Goal: Information Seeking & Learning: Learn about a topic

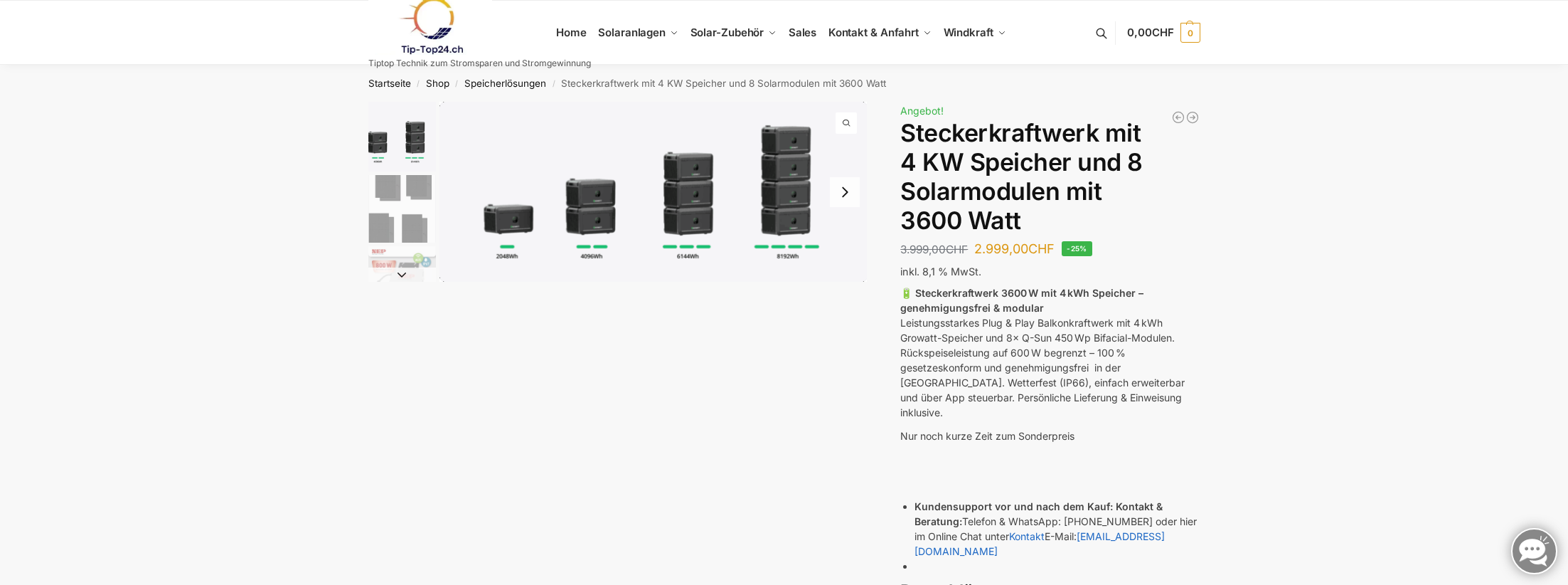
click at [411, 145] on img "1 / 9" at bounding box center [402, 136] width 68 height 69
click at [844, 194] on button "Next slide" at bounding box center [844, 192] width 30 height 30
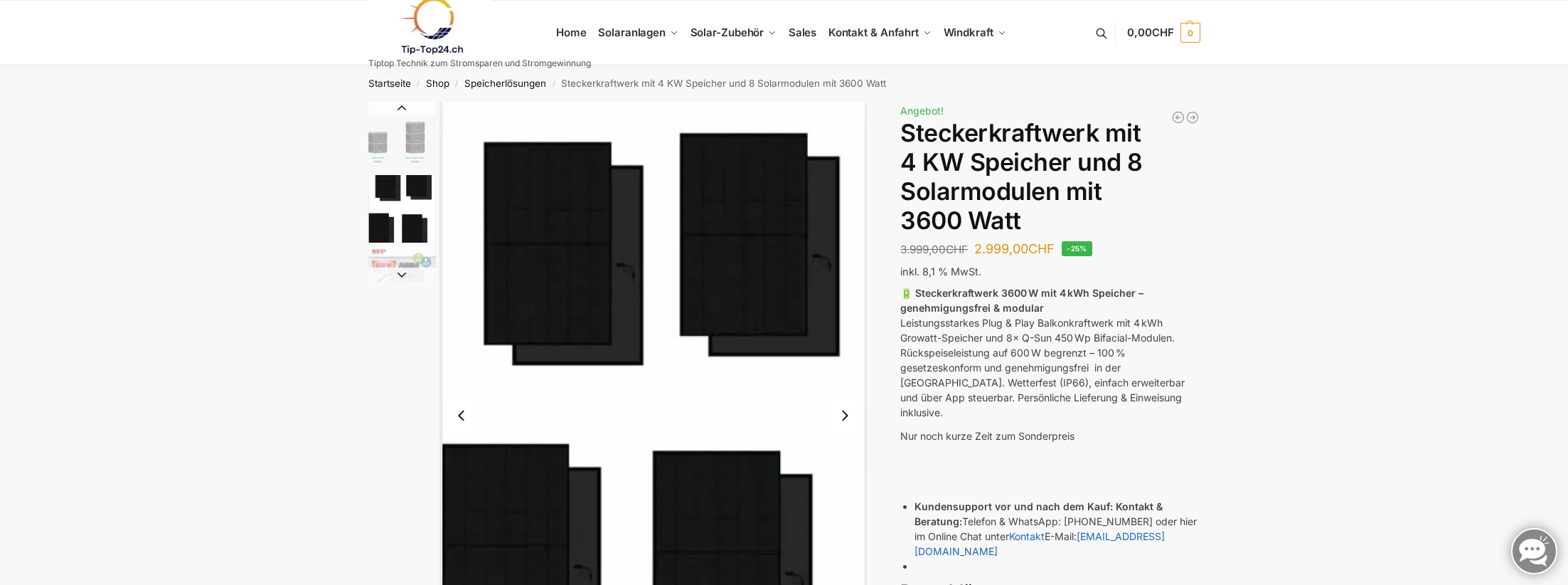
click at [844, 194] on img "2 / 9" at bounding box center [653, 415] width 428 height 627
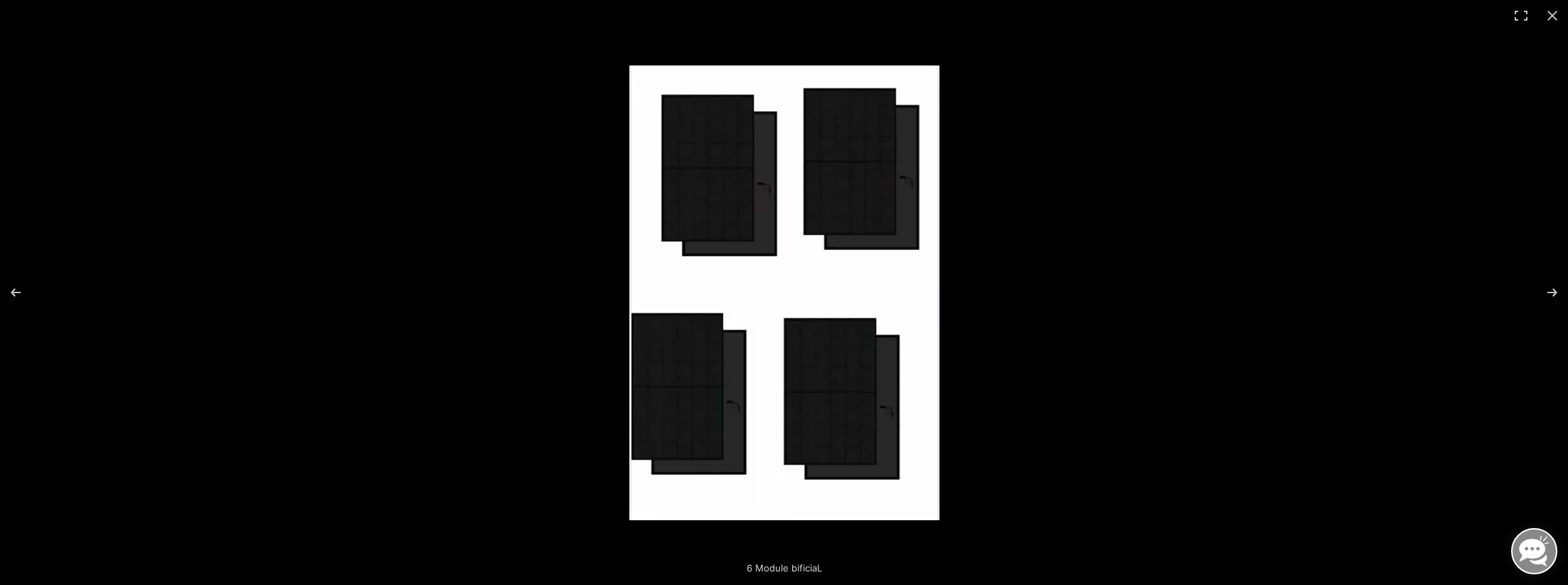
click at [770, 187] on img at bounding box center [784, 292] width 310 height 455
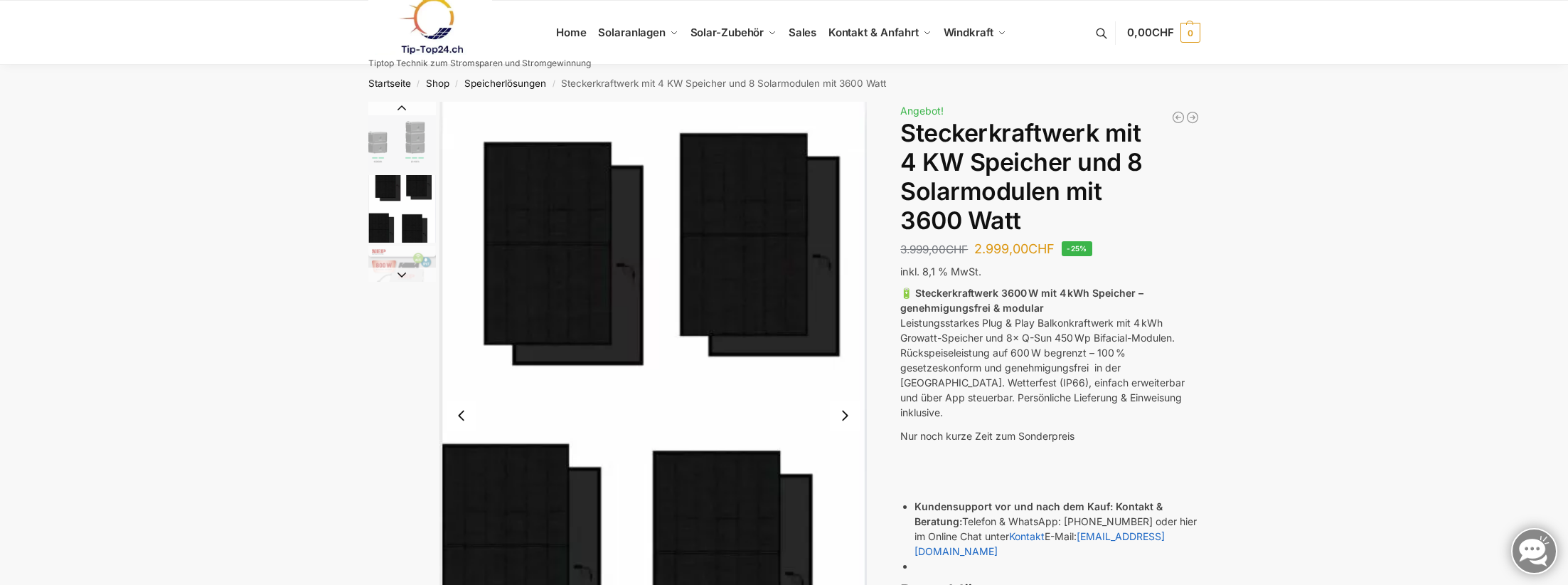
click at [398, 181] on img "2 / 9" at bounding box center [402, 209] width 68 height 68
click at [403, 149] on img "1 / 9" at bounding box center [402, 136] width 68 height 69
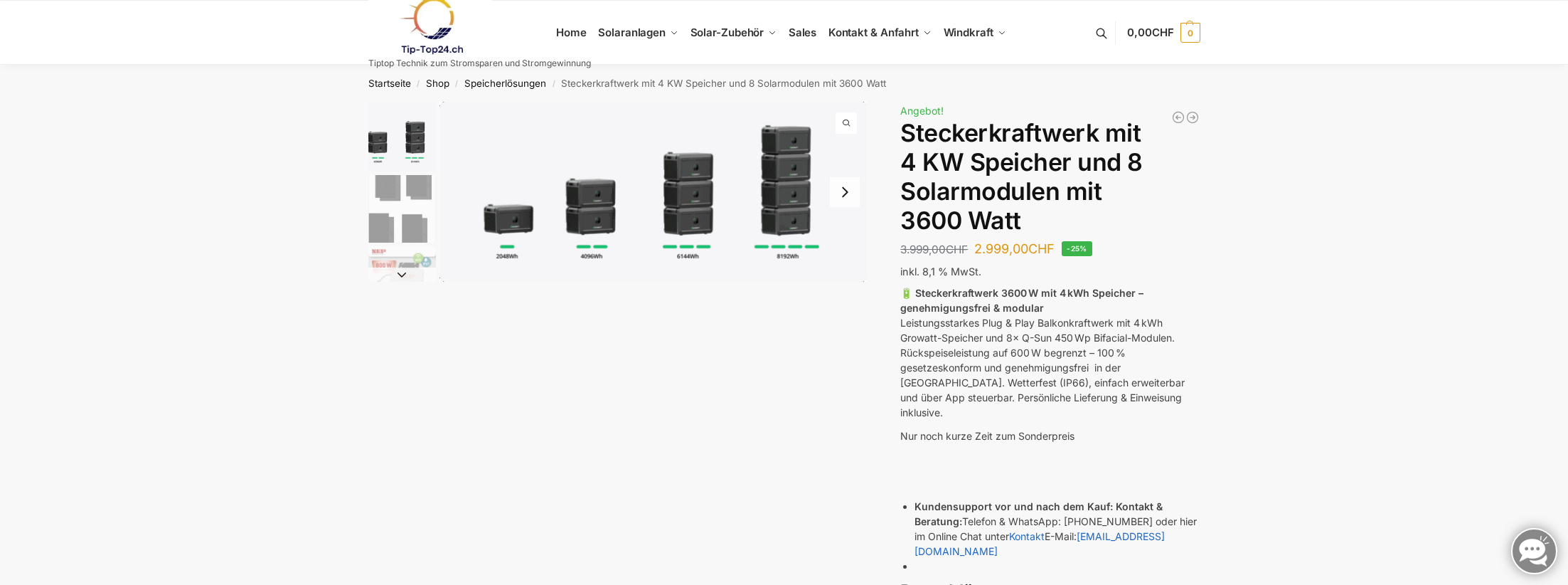
click at [789, 182] on img "1 / 9" at bounding box center [653, 191] width 428 height 180
click at [498, 223] on img "1 / 9" at bounding box center [653, 191] width 428 height 180
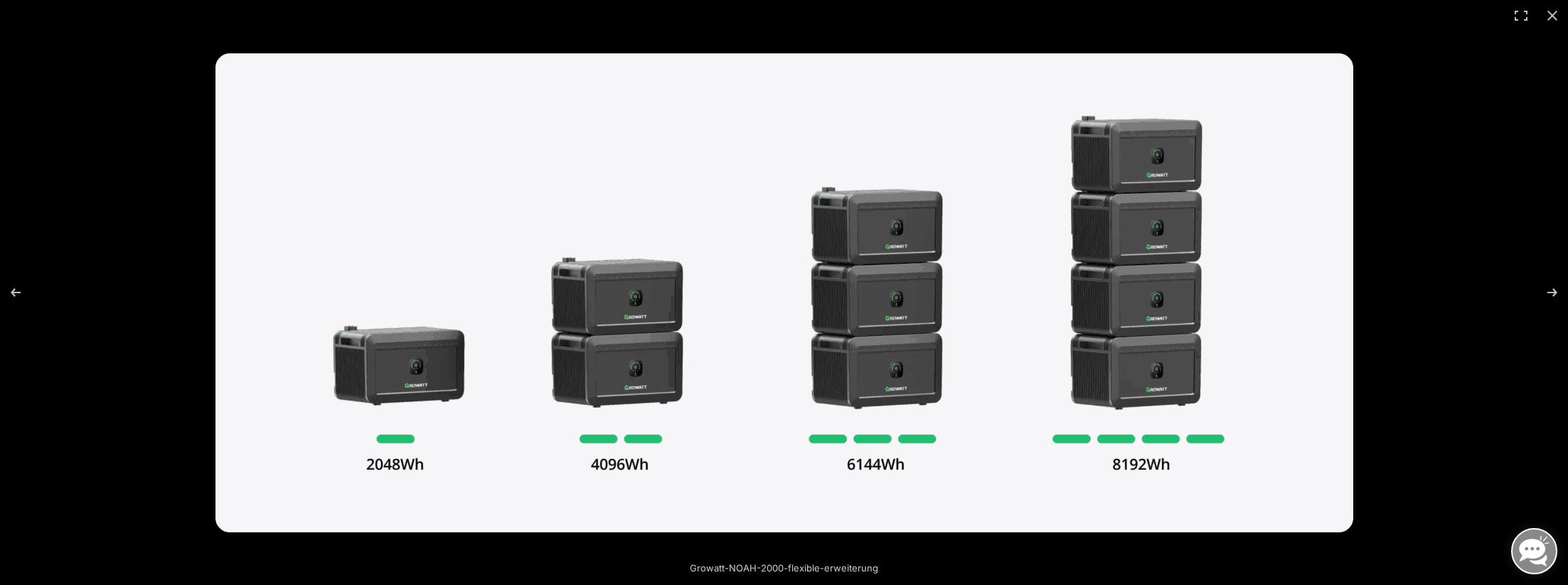
scroll to position [213, 0]
click at [1071, 358] on img at bounding box center [784, 292] width 1138 height 478
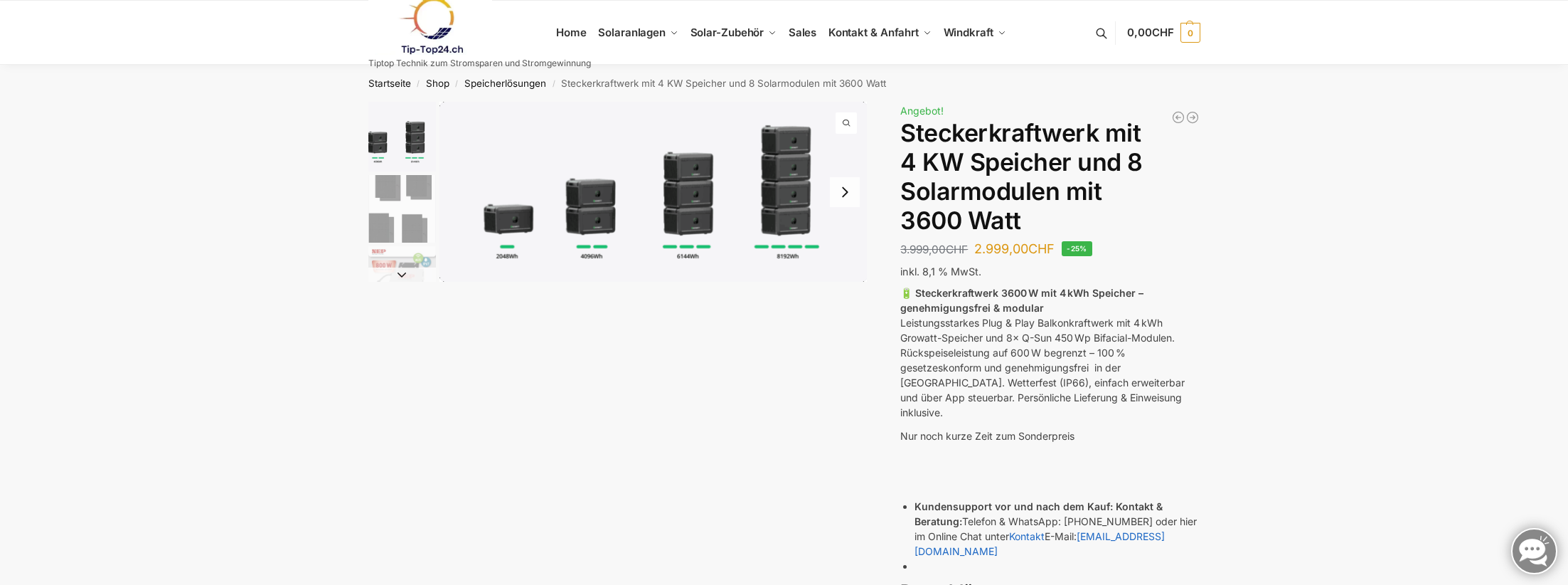
click at [840, 194] on button "Next slide" at bounding box center [844, 192] width 30 height 30
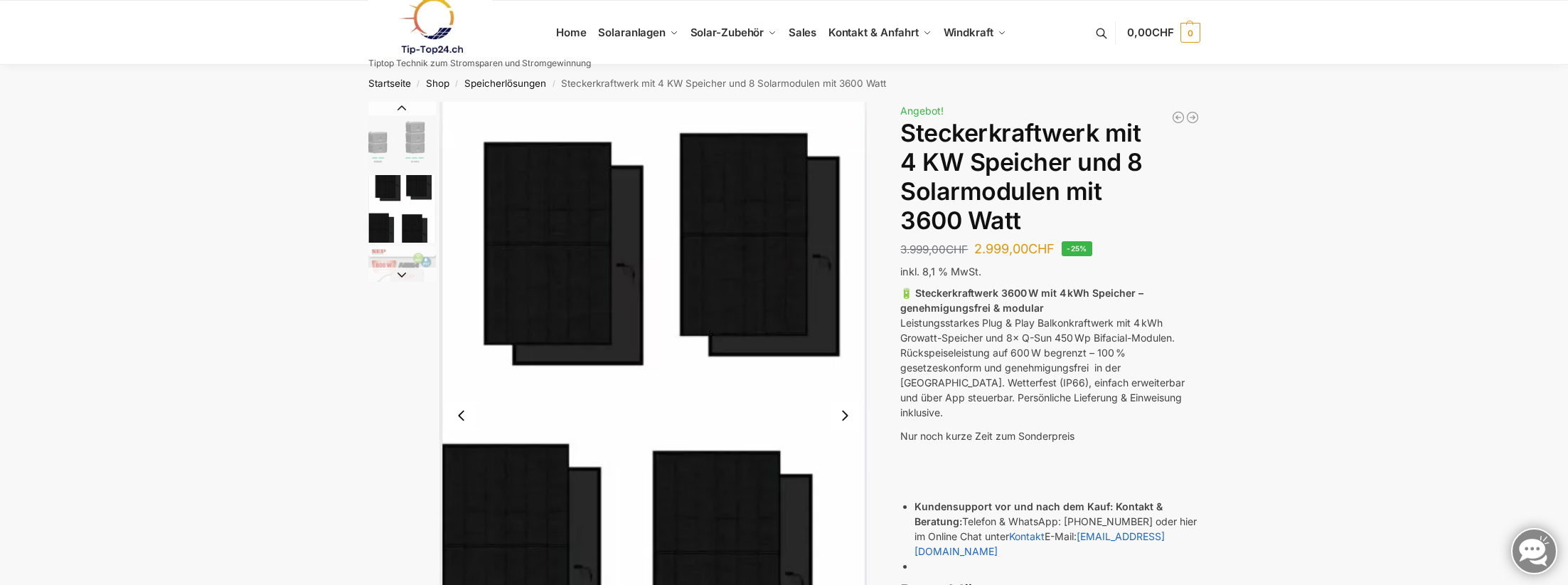
click at [840, 194] on img "2 / 9" at bounding box center [653, 415] width 428 height 627
click at [570, 30] on link at bounding box center [479, 26] width 222 height 57
